Goal: Use online tool/utility: Utilize a website feature to perform a specific function

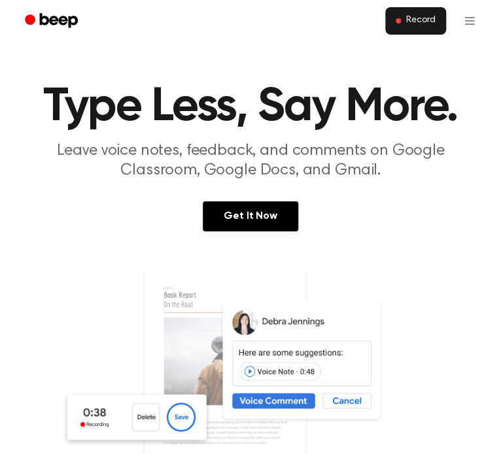
click at [388, 24] on button "Record" at bounding box center [415, 20] width 61 height 27
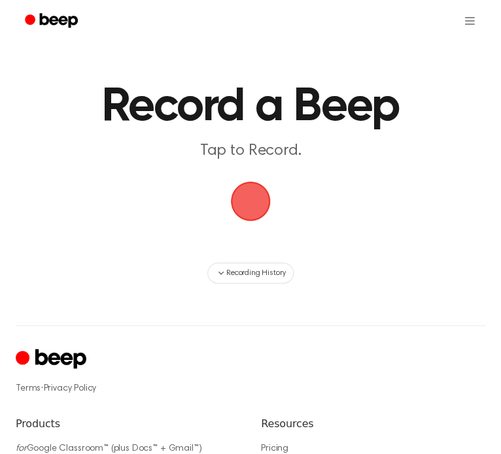
click at [246, 212] on span "button" at bounding box center [250, 201] width 47 height 47
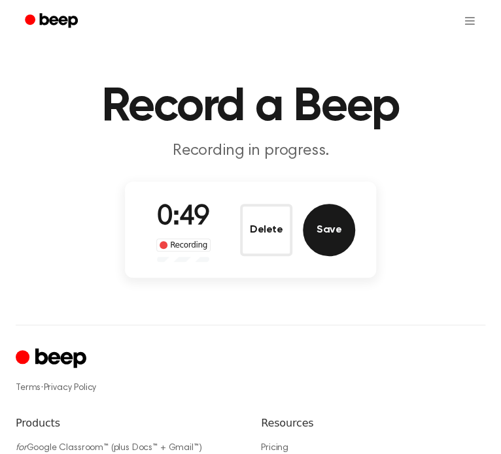
click at [337, 226] on button "Save" at bounding box center [329, 230] width 52 height 52
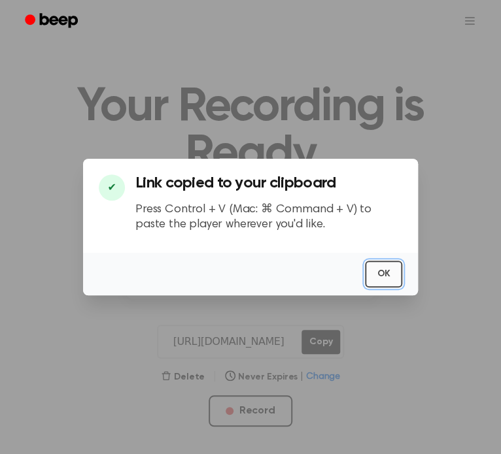
click at [387, 264] on button "OK" at bounding box center [383, 274] width 37 height 27
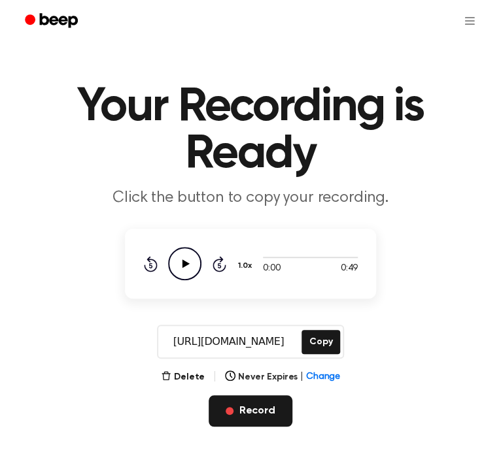
click at [268, 399] on button "Record" at bounding box center [250, 410] width 83 height 31
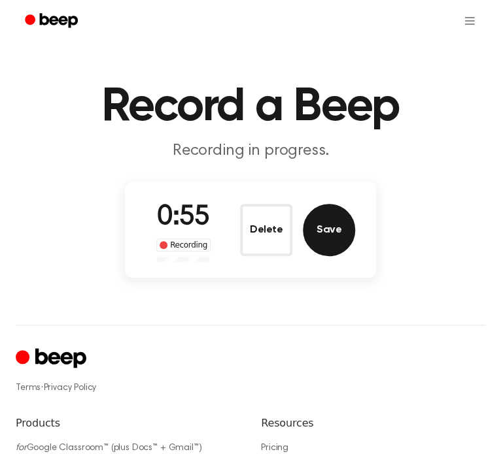
click at [331, 225] on button "Save" at bounding box center [329, 230] width 52 height 52
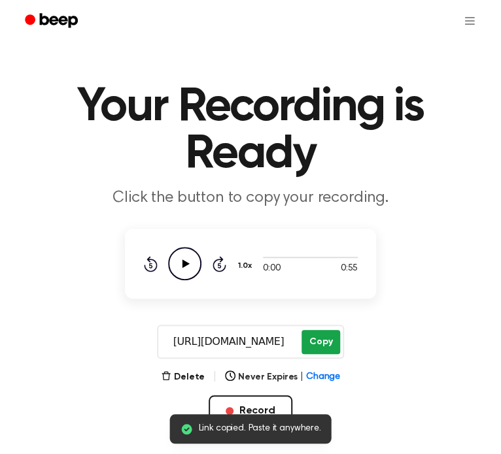
click at [314, 335] on button "Copy" at bounding box center [320, 342] width 39 height 24
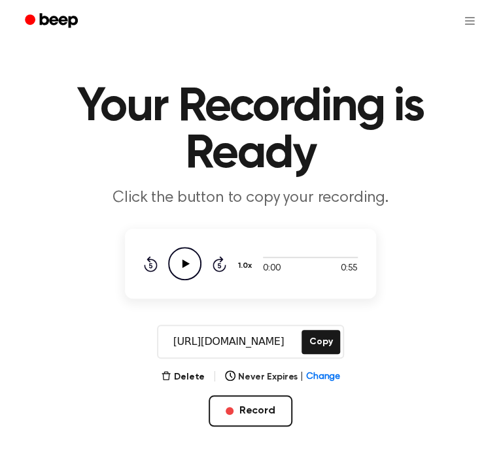
click at [256, 337] on input "https://beep.audio/Vapjxj1" at bounding box center [228, 341] width 141 height 31
click at [244, 340] on input "https://beep.audio/Vapjxj1" at bounding box center [228, 341] width 141 height 31
click at [250, 339] on input "https://beep.audio/Vapjxj1" at bounding box center [228, 341] width 141 height 31
click at [244, 340] on input "https://beep.audio/Vapjxj1" at bounding box center [228, 341] width 141 height 31
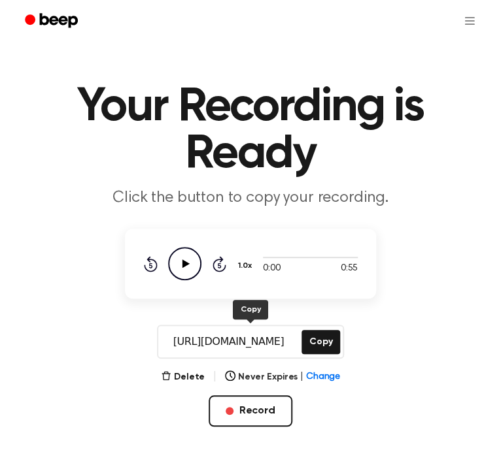
click at [244, 340] on input "https://beep.audio/Vapjxj1" at bounding box center [228, 341] width 141 height 31
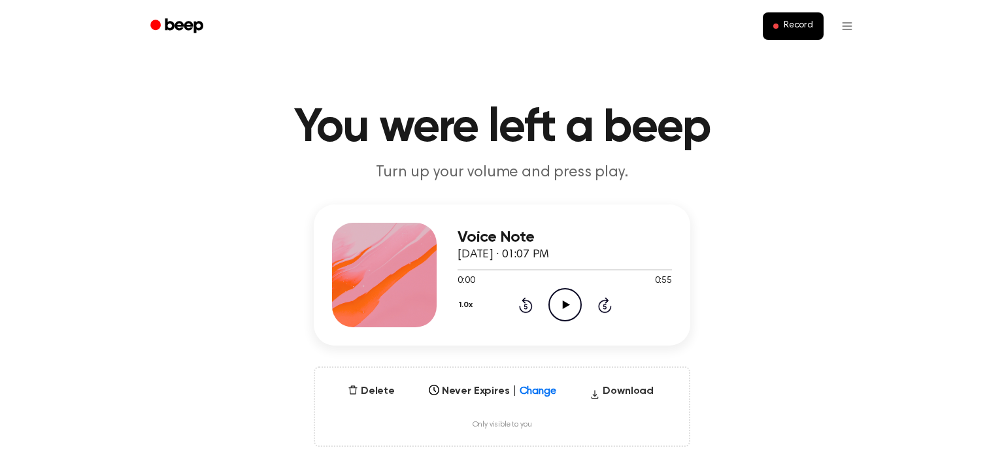
click at [565, 314] on icon "Play Audio" at bounding box center [564, 304] width 33 height 33
